Goal: Task Accomplishment & Management: Manage account settings

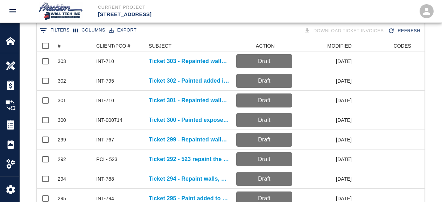
scroll to position [140, 0]
drag, startPoint x: 197, startPoint y: 160, endPoint x: 194, endPoint y: 158, distance: 3.6
click at [194, 97] on p "Ticket 292 - 523 repaint the entire monumental stair which was damaged by others" at bounding box center [189, 159] width 81 height 8
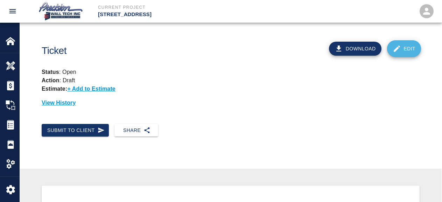
click at [397, 48] on icon at bounding box center [397, 49] width 6 height 6
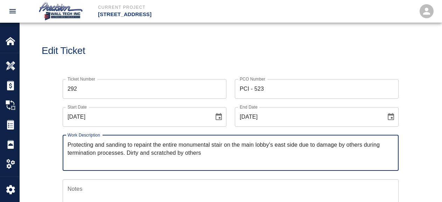
scroll to position [140, 0]
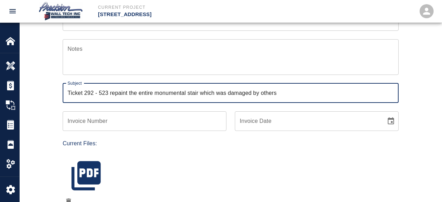
drag, startPoint x: 98, startPoint y: 95, endPoint x: 112, endPoint y: 93, distance: 13.5
click at [112, 93] on input "Ticket 292 - 523 repaint the entire monumental stair which was damaged by others" at bounding box center [231, 93] width 336 height 20
type input "Ticket 292 - Repaint the entire monumental stair which was damaged by others"
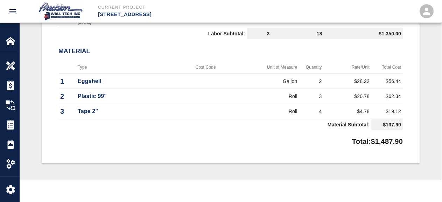
scroll to position [560, 0]
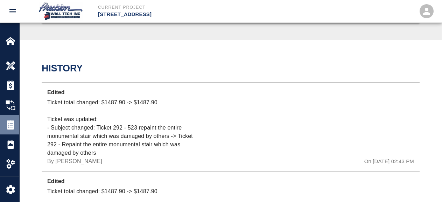
click at [11, 97] on img at bounding box center [11, 125] width 10 height 10
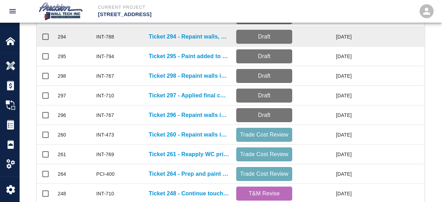
scroll to position [142, 0]
